Goal: Obtain resource: Obtain resource

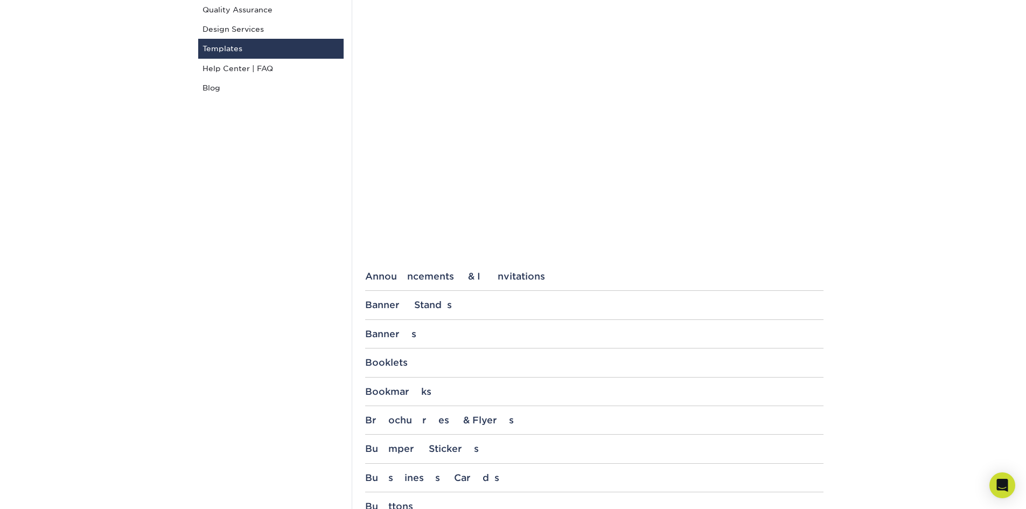
scroll to position [196, 0]
click at [263, 39] on link "Templates" at bounding box center [270, 46] width 145 height 19
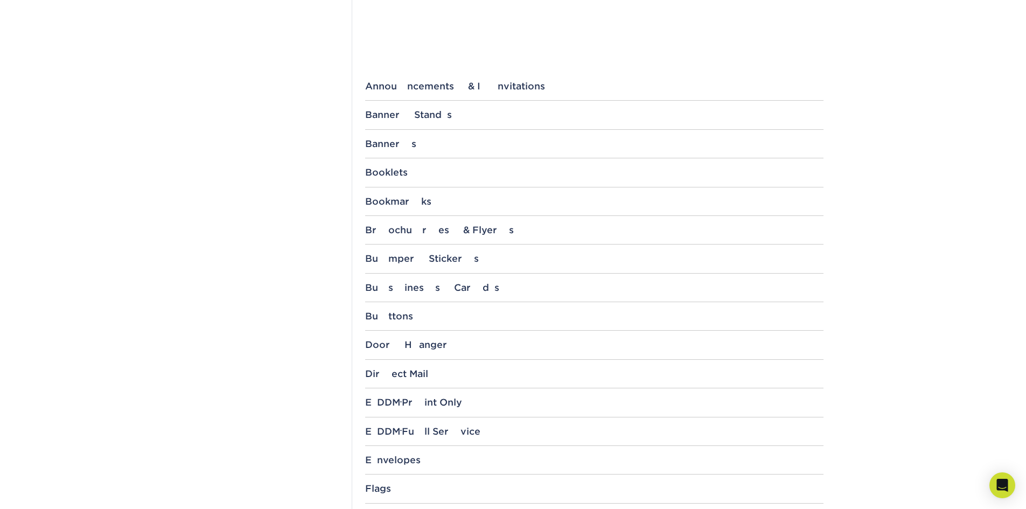
scroll to position [350, 0]
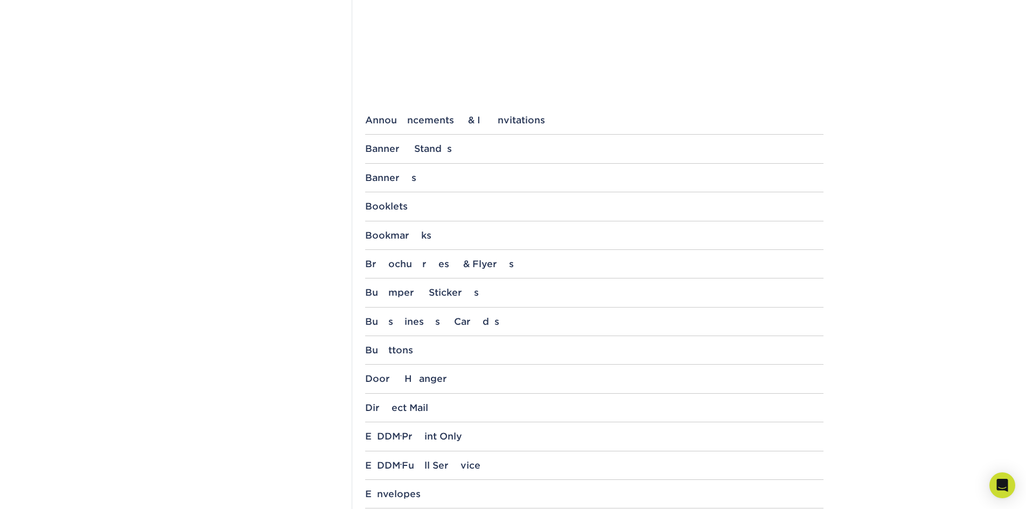
click at [578, 270] on div "Brochures & Flyers Tri-Fold 4.25" x 11" 4.25" x 12" 4" x 8.5" 4" x 9" 4" x 10" …" at bounding box center [594, 268] width 458 height 20
click at [422, 256] on div "File Templates Using Primoprint "Certified Templates" ensures proper, speedy, a…" at bounding box center [594, 443] width 485 height 1356
click at [424, 262] on div "Brochures & Flyers" at bounding box center [594, 263] width 458 height 11
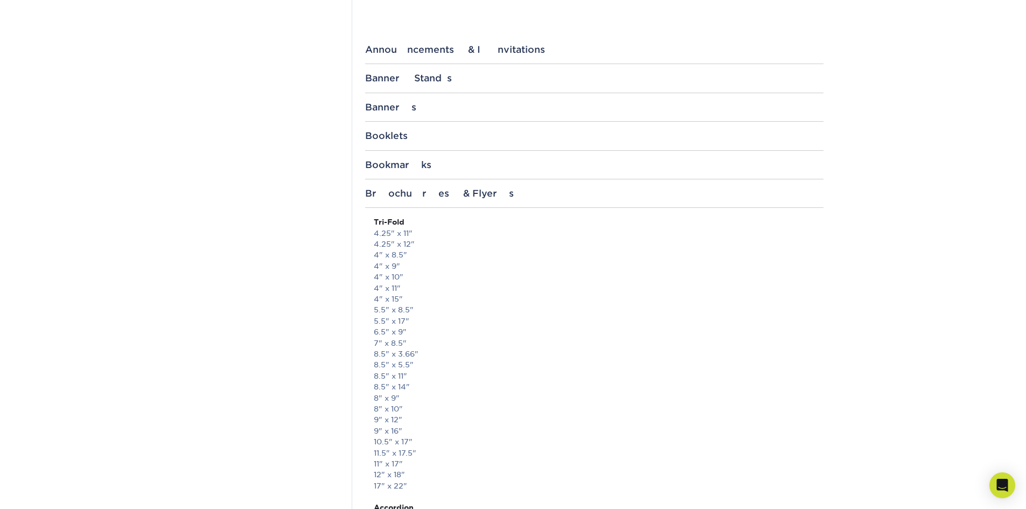
scroll to position [434, 0]
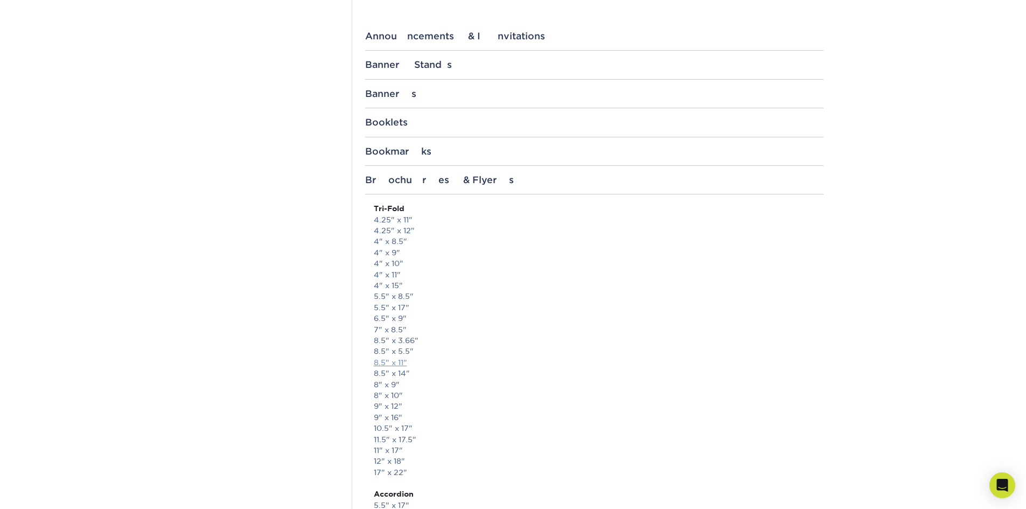
click at [397, 363] on link "8.5" x 11"" at bounding box center [390, 362] width 33 height 9
